Goal: Task Accomplishment & Management: Use online tool/utility

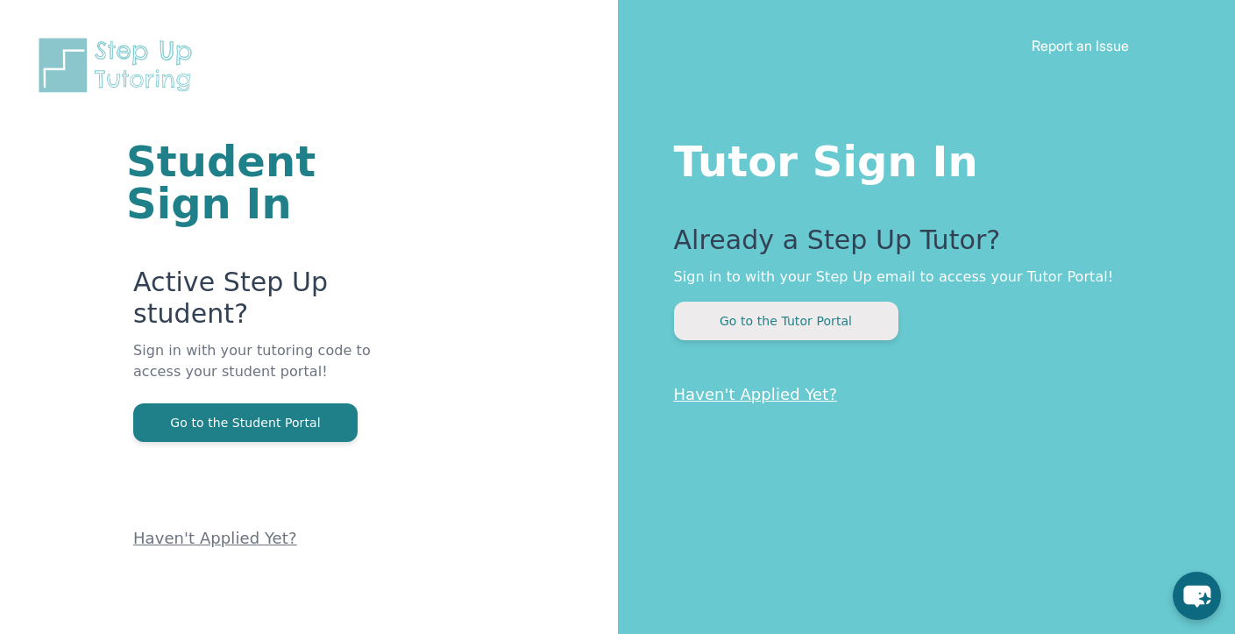
click at [878, 315] on button "Go to the Tutor Portal" at bounding box center [786, 320] width 224 height 39
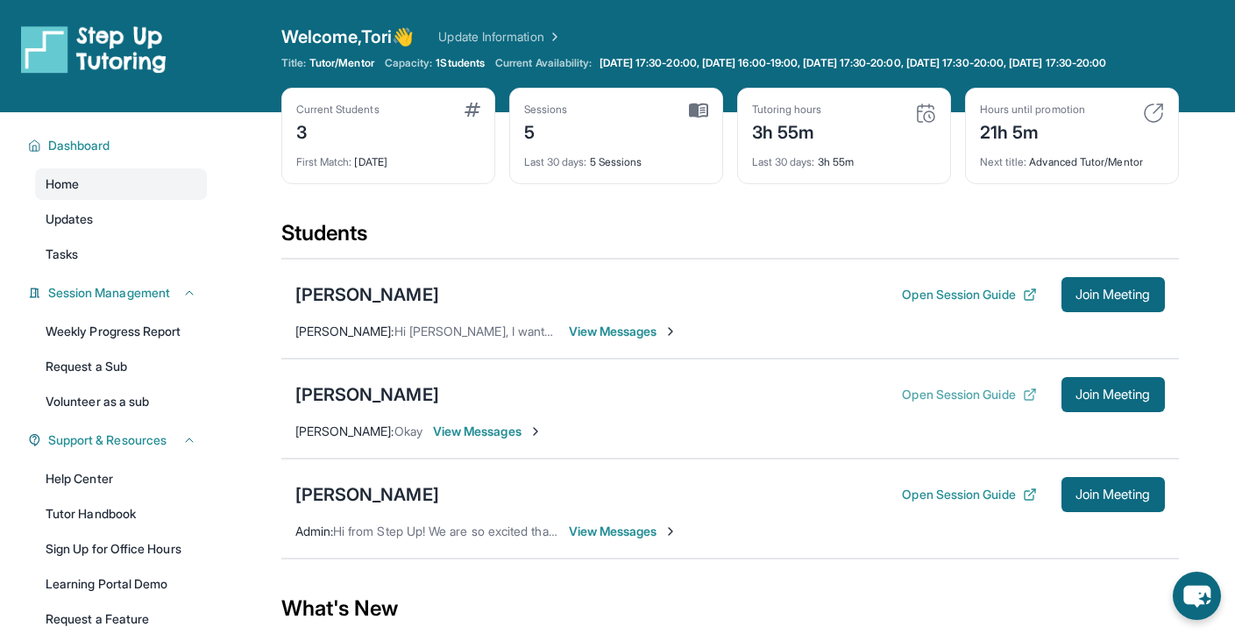
click at [978, 403] on button "Open Session Guide" at bounding box center [969, 395] width 134 height 18
click at [1088, 412] on button "Join Meeting" at bounding box center [1112, 394] width 103 height 35
click at [105, 525] on link "Tutor Handbook" at bounding box center [121, 514] width 172 height 32
click at [499, 440] on span "View Messages" at bounding box center [488, 431] width 110 height 18
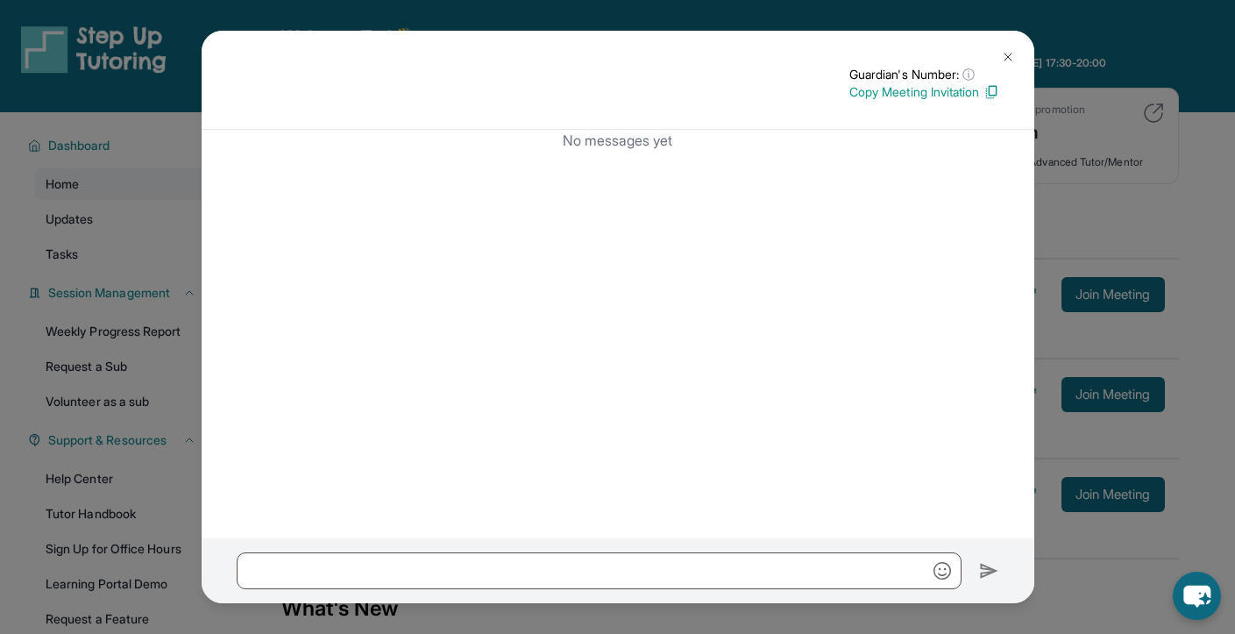
click at [1006, 58] on img at bounding box center [1008, 57] width 14 height 14
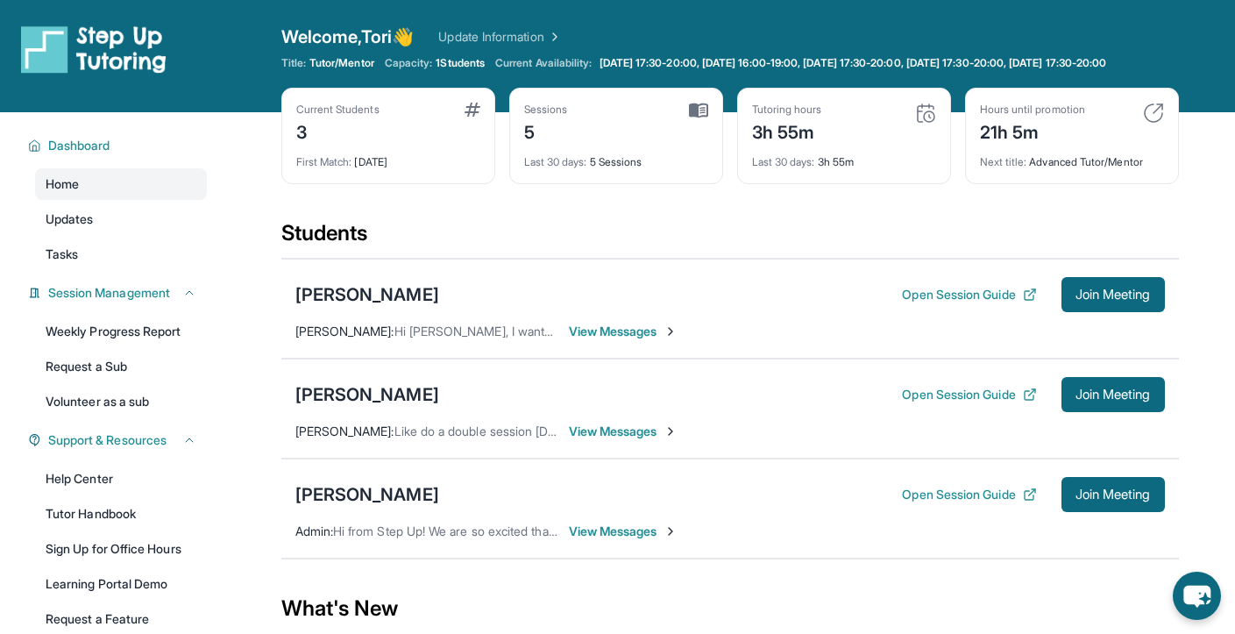
click at [609, 145] on div "Sessions 5" at bounding box center [616, 124] width 184 height 42
click at [698, 118] on img at bounding box center [698, 111] width 19 height 16
click at [683, 145] on div "Sessions 5" at bounding box center [616, 124] width 184 height 42
click at [620, 169] on div "Last 30 days : 5 Sessions" at bounding box center [616, 157] width 184 height 25
click at [693, 136] on div "Sessions 5" at bounding box center [616, 124] width 184 height 42
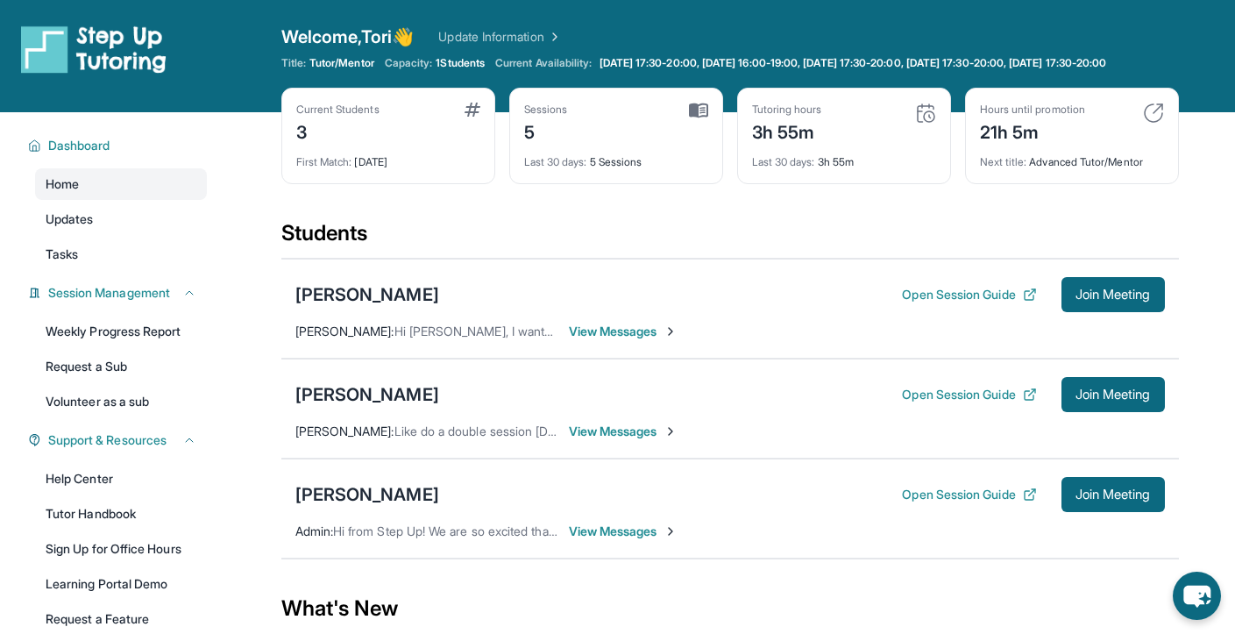
click at [701, 118] on img at bounding box center [698, 111] width 19 height 16
click at [698, 118] on img at bounding box center [698, 111] width 19 height 16
click at [556, 131] on div "5" at bounding box center [546, 131] width 44 height 28
click at [547, 117] on div "Sessions" at bounding box center [546, 110] width 44 height 14
click at [531, 133] on div "5" at bounding box center [546, 131] width 44 height 28
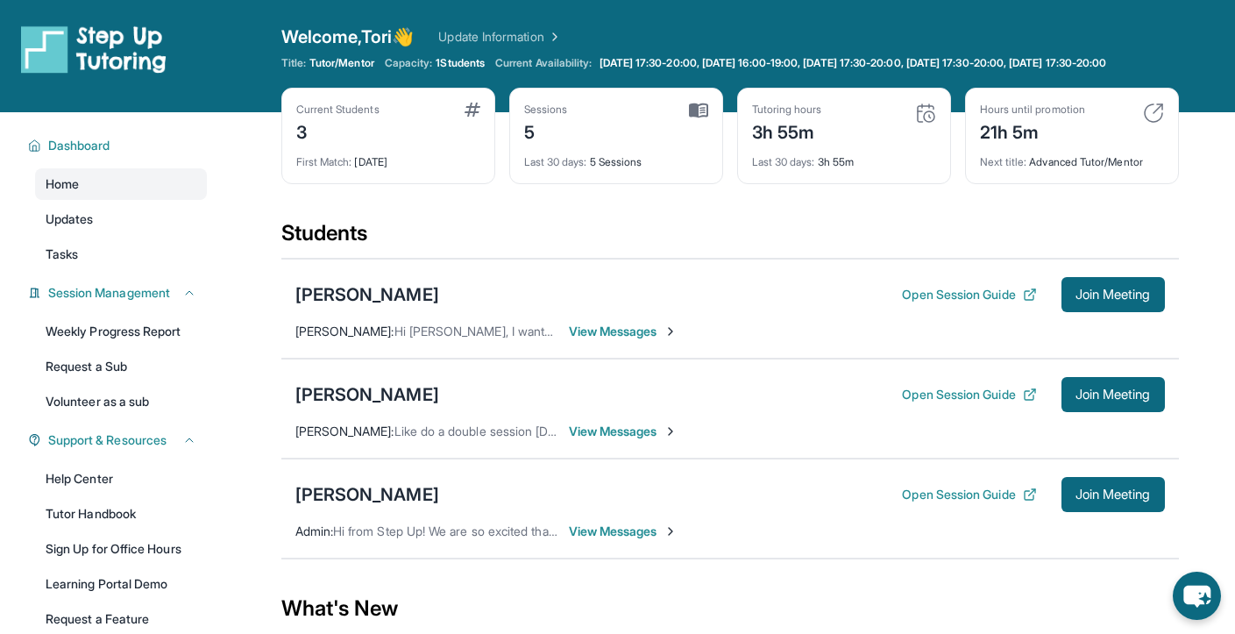
click at [528, 144] on div "5" at bounding box center [546, 131] width 44 height 28
